Goal: Task Accomplishment & Management: Complete application form

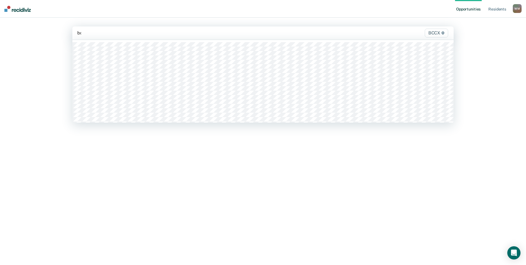
type input "b"
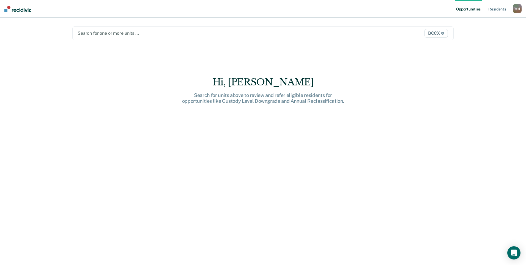
click at [123, 35] on div at bounding box center [207, 33] width 259 height 6
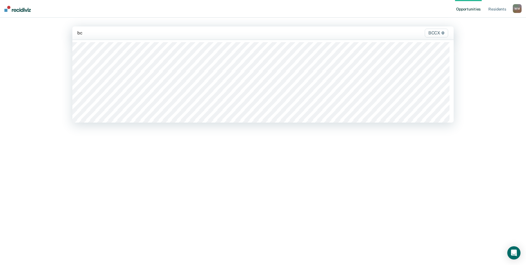
type input "b"
type input "un1"
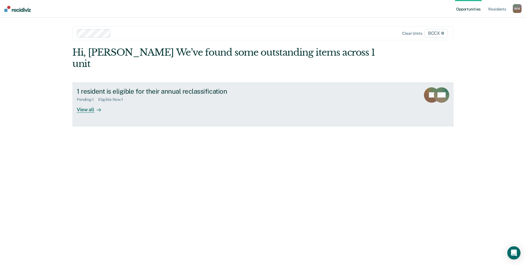
click at [103, 102] on div "View all" at bounding box center [92, 107] width 31 height 11
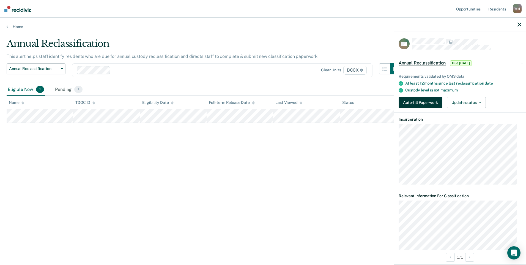
click at [414, 104] on button "Auto-fill Paperwork" at bounding box center [421, 102] width 44 height 11
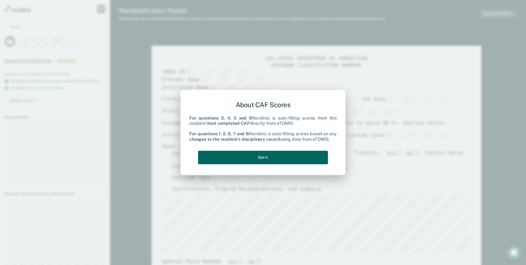
click at [257, 151] on button "Got it" at bounding box center [263, 156] width 130 height 13
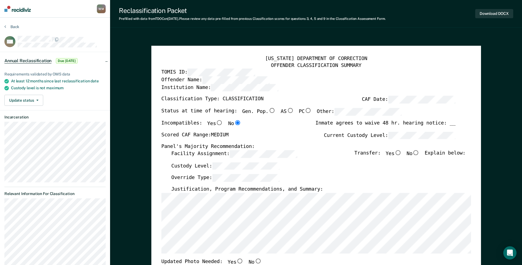
click at [418, 152] on input "No" at bounding box center [415, 152] width 7 height 5
type textarea "x"
radio input "true"
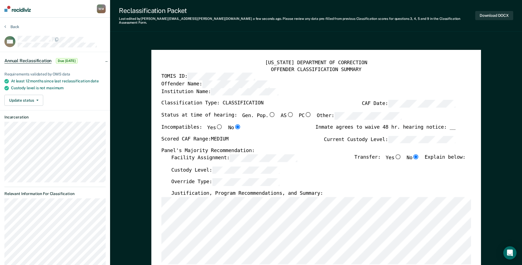
click at [187, 60] on div "[US_STATE] DEPARTMENT OF CORRECTION" at bounding box center [315, 63] width 309 height 7
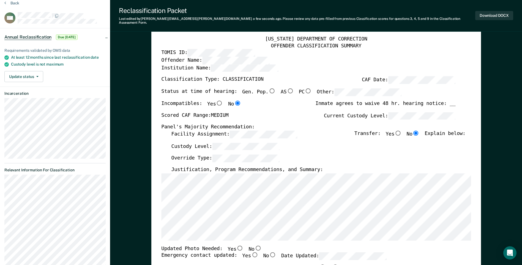
scroll to position [83, 0]
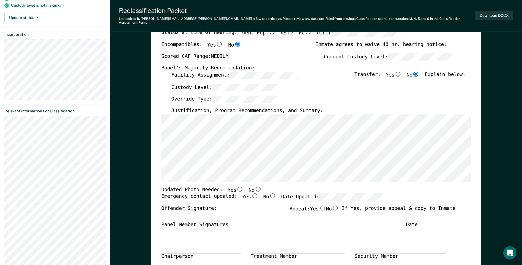
click at [254, 186] on input "No" at bounding box center [257, 188] width 7 height 5
type textarea "x"
radio input "true"
click at [269, 193] on input "No" at bounding box center [272, 195] width 7 height 5
type textarea "x"
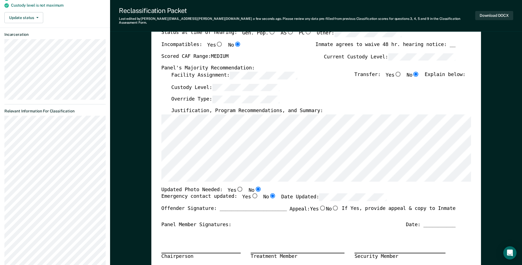
radio input "true"
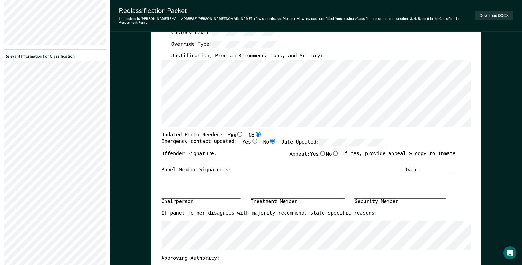
scroll to position [138, 0]
click at [364, 178] on div "Chairperson Treatment Member Security Member" at bounding box center [308, 190] width 294 height 37
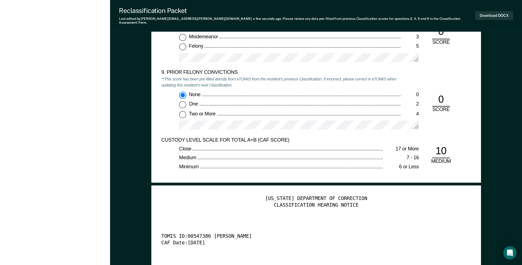
scroll to position [1265, 0]
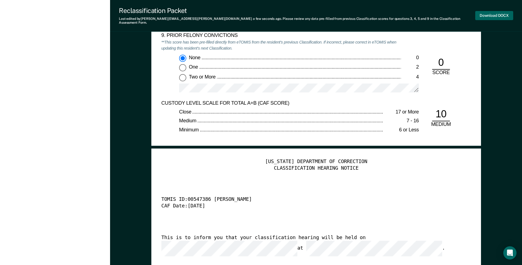
click at [497, 15] on button "Download DOCX" at bounding box center [494, 15] width 38 height 9
click at [393, 196] on div "TOMIS ID: 00547386 [PERSON_NAME]" at bounding box center [308, 199] width 294 height 7
click at [489, 17] on button "Re-download DOCX" at bounding box center [491, 15] width 44 height 9
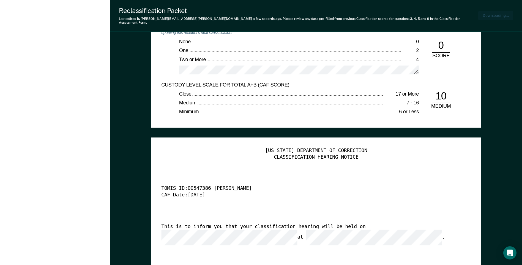
type textarea "x"
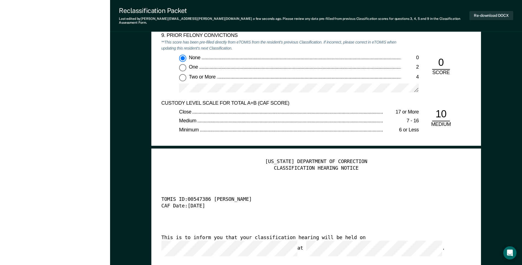
click at [462, 173] on div "[US_STATE] DEPARTMENT OF CORRECTION CLASSIFICATION HEARING NOTICE TOMIS ID: 005…" at bounding box center [315, 242] width 309 height 168
